Goal: Task Accomplishment & Management: Manage account settings

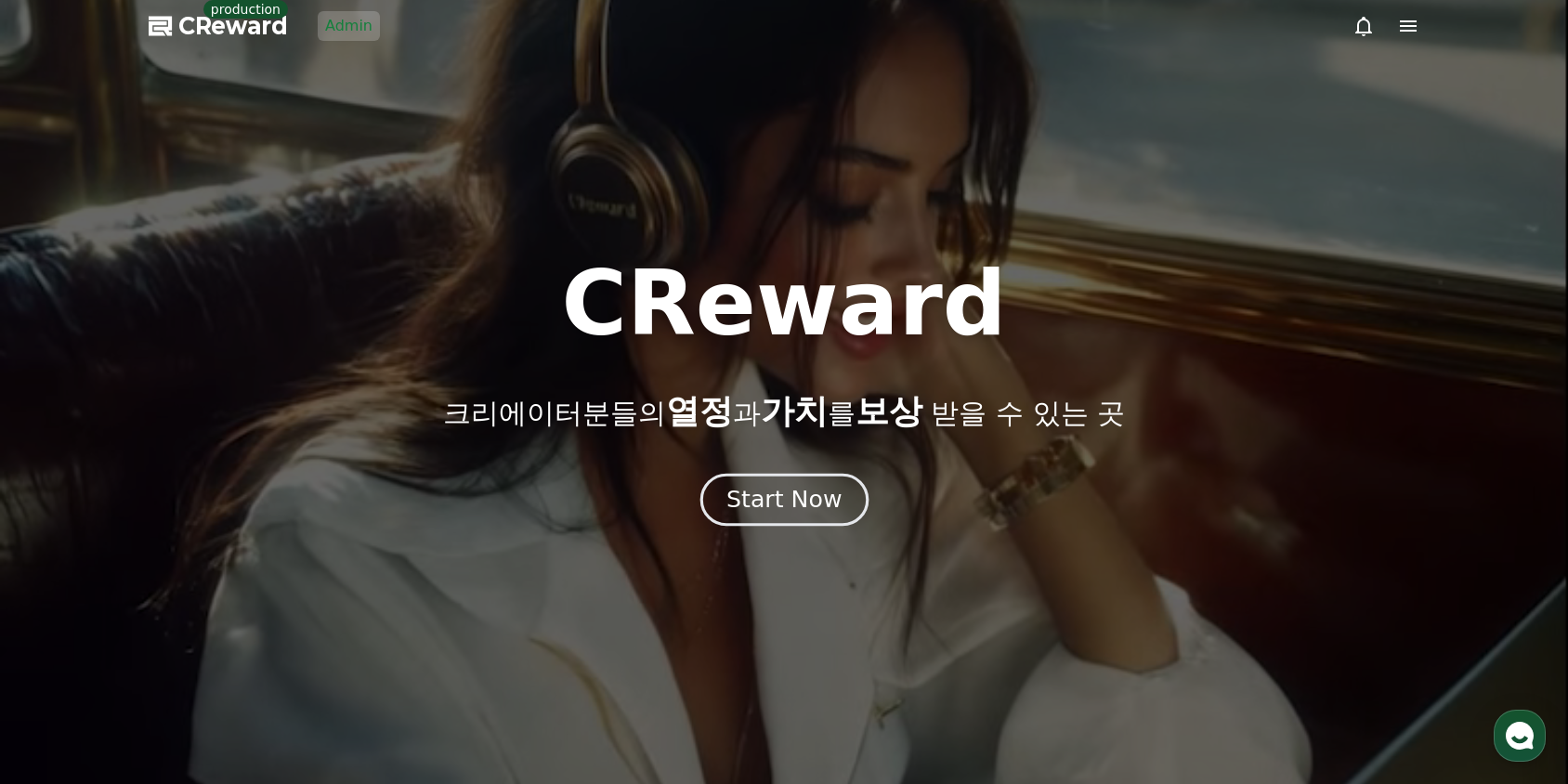
click at [768, 484] on button "Start Now" at bounding box center [784, 500] width 168 height 53
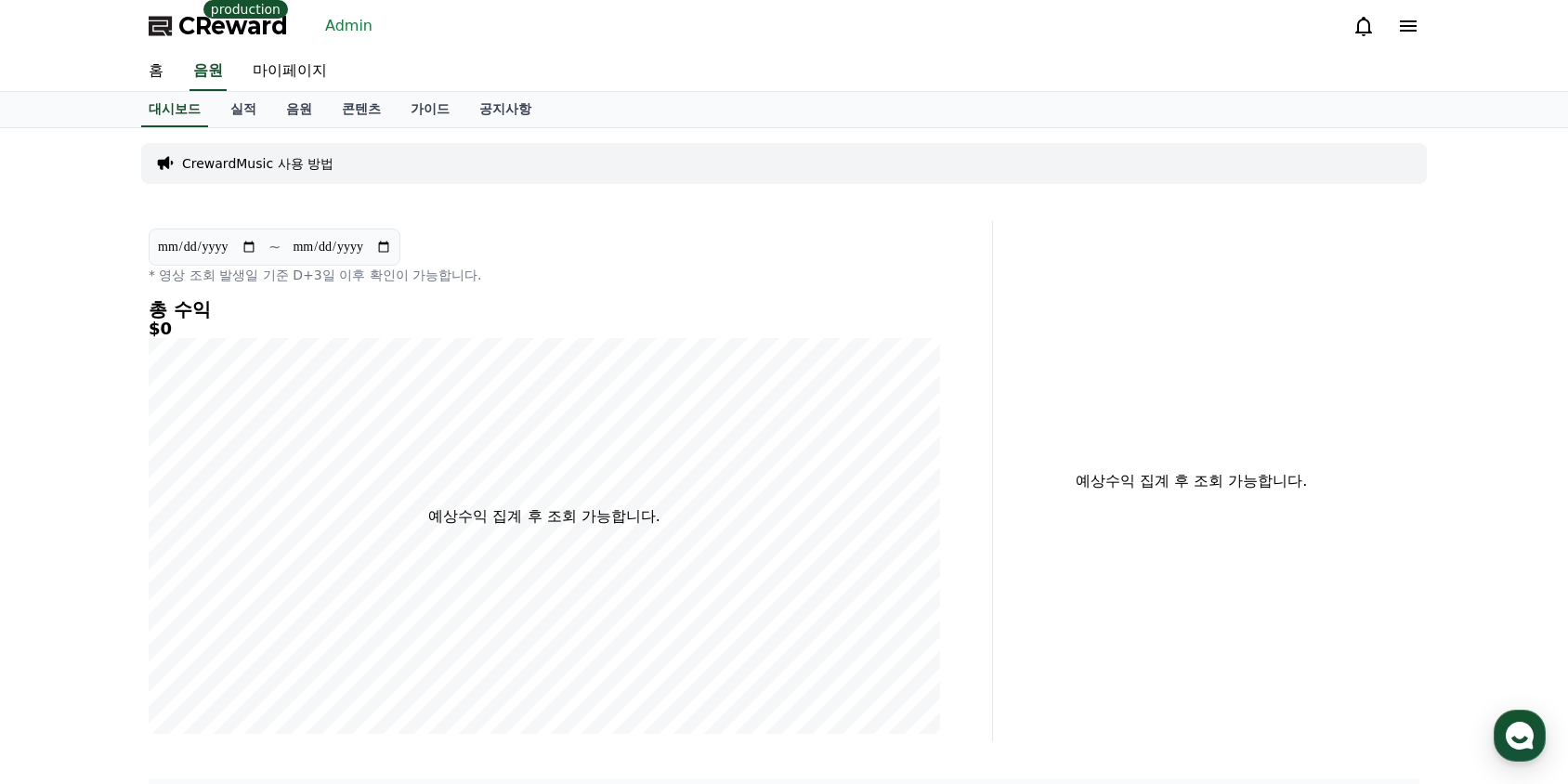
click at [343, 29] on link "Admin" at bounding box center [348, 26] width 62 height 30
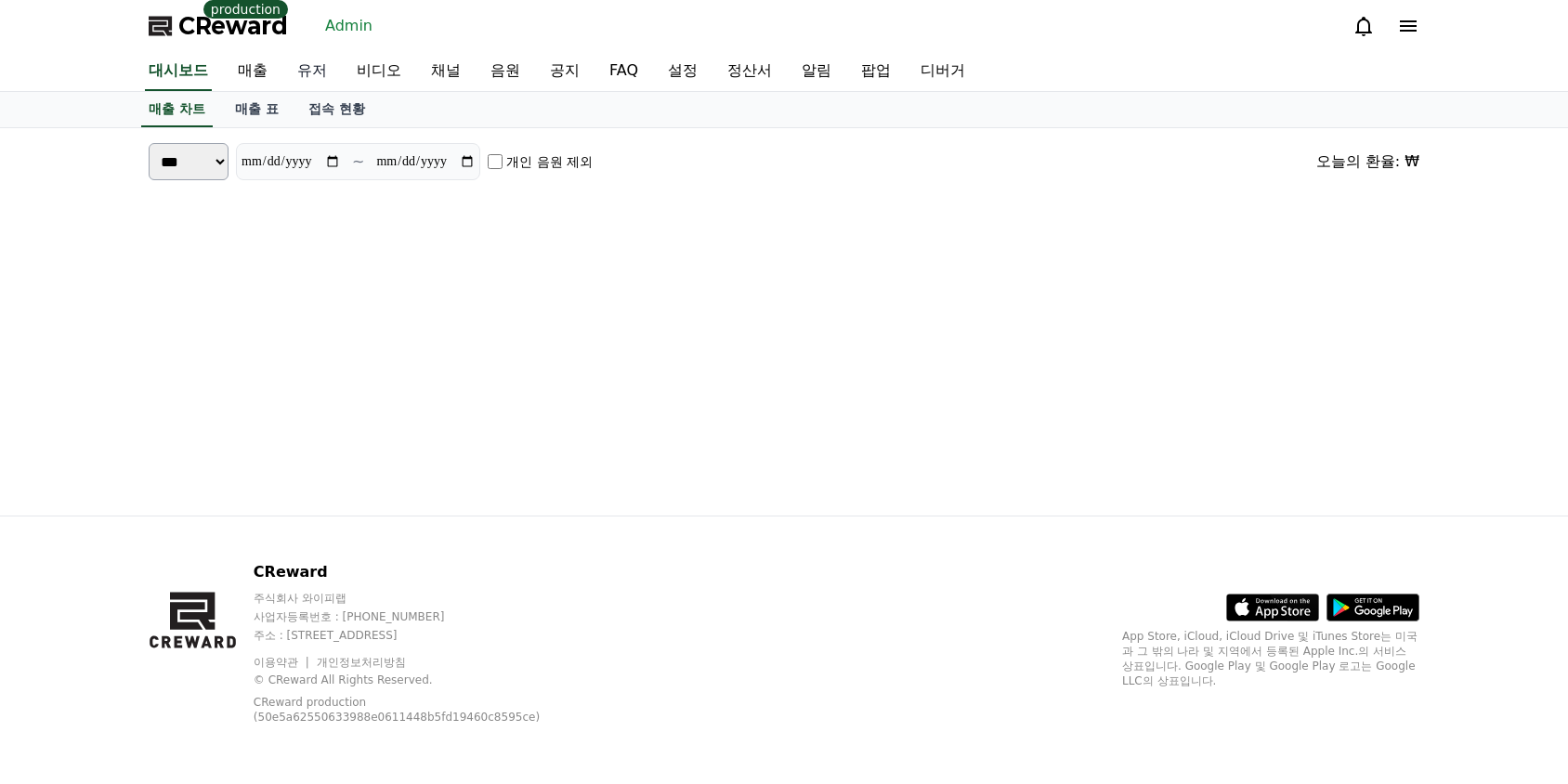
click at [293, 73] on link "유저" at bounding box center [312, 71] width 60 height 39
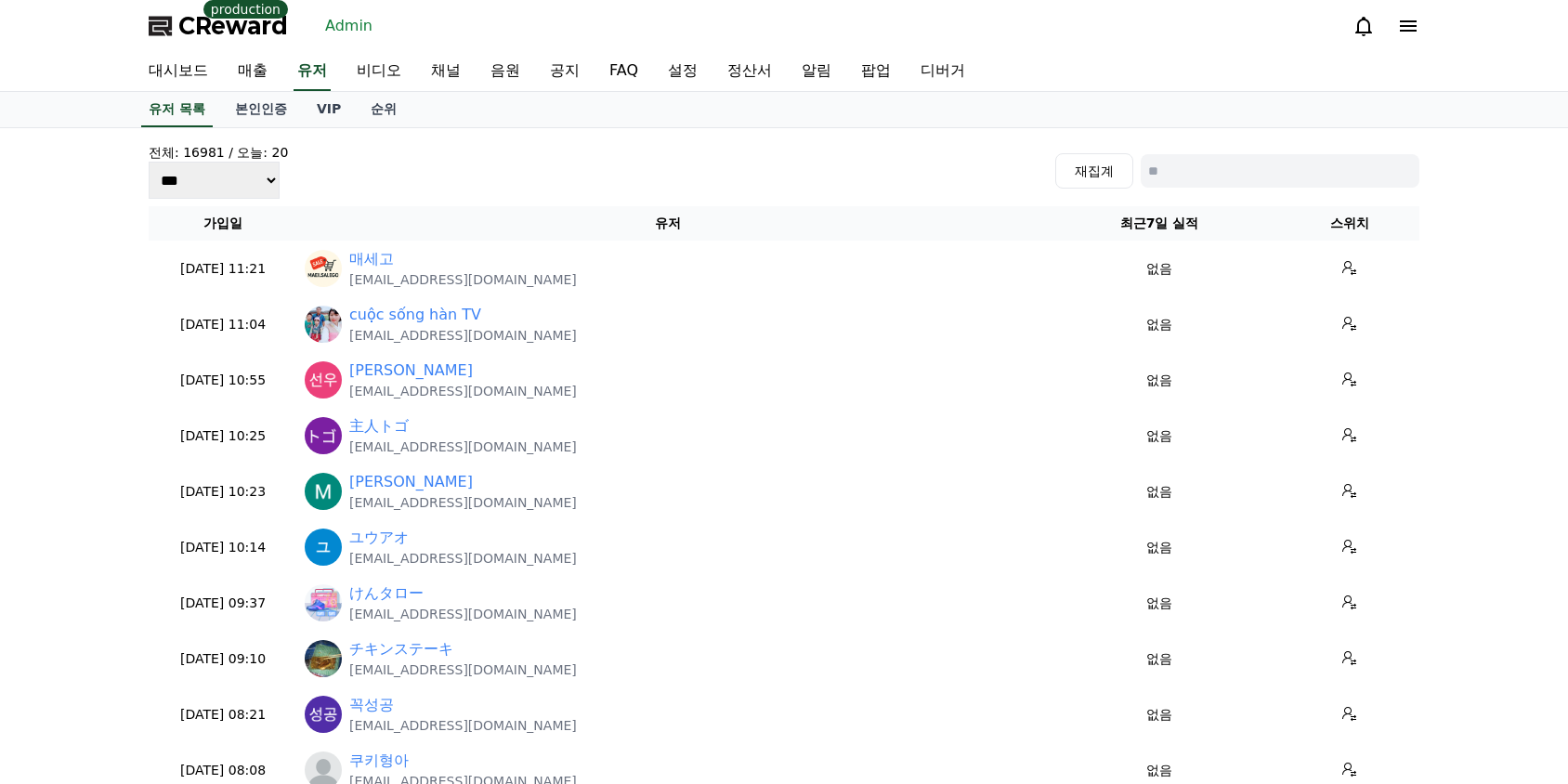
click at [1191, 167] on input at bounding box center [1280, 171] width 278 height 34
type input "*"
type input "***"
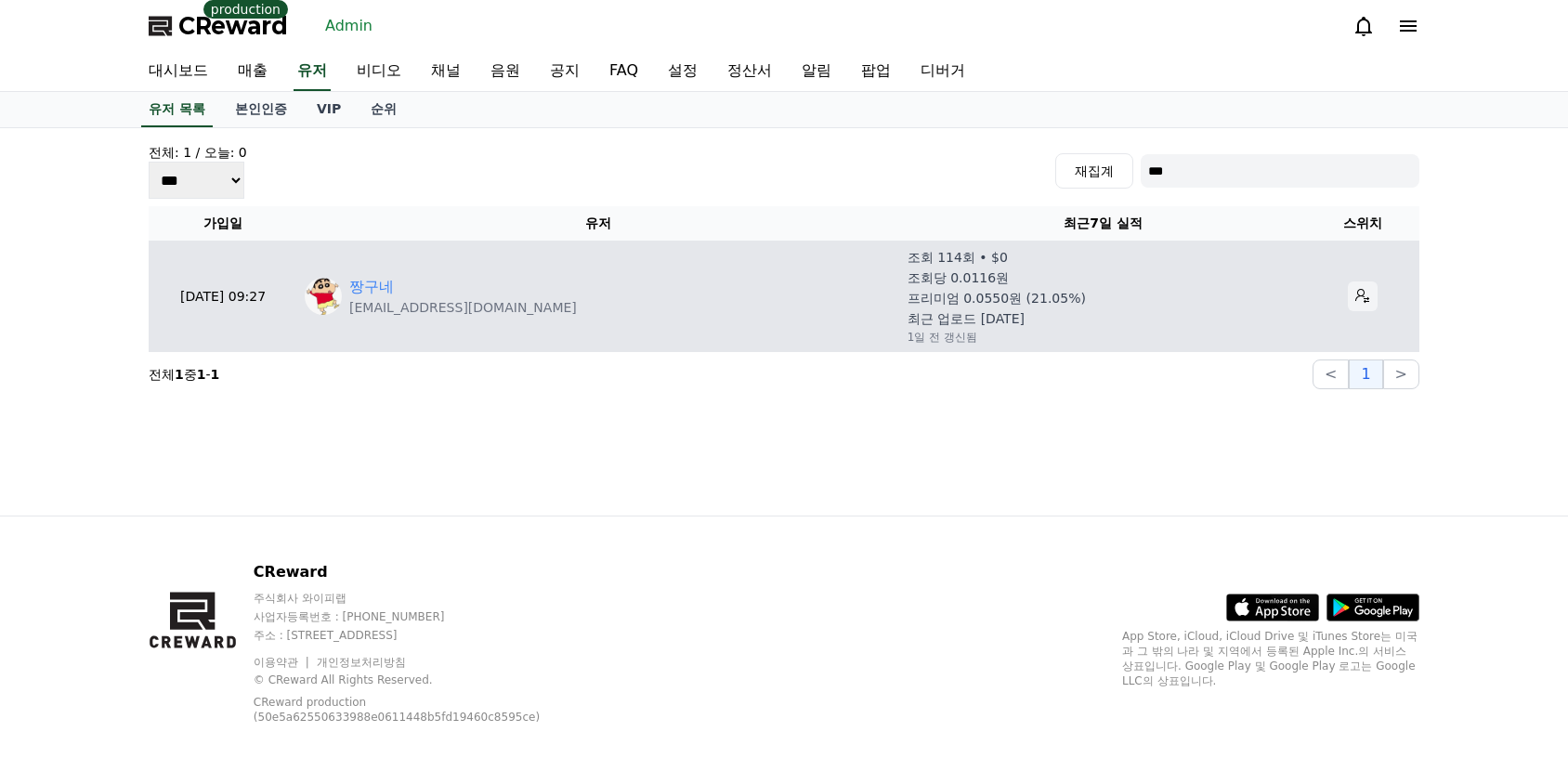
click at [1350, 308] on button at bounding box center [1362, 297] width 30 height 30
